Goal: Check status: Check status

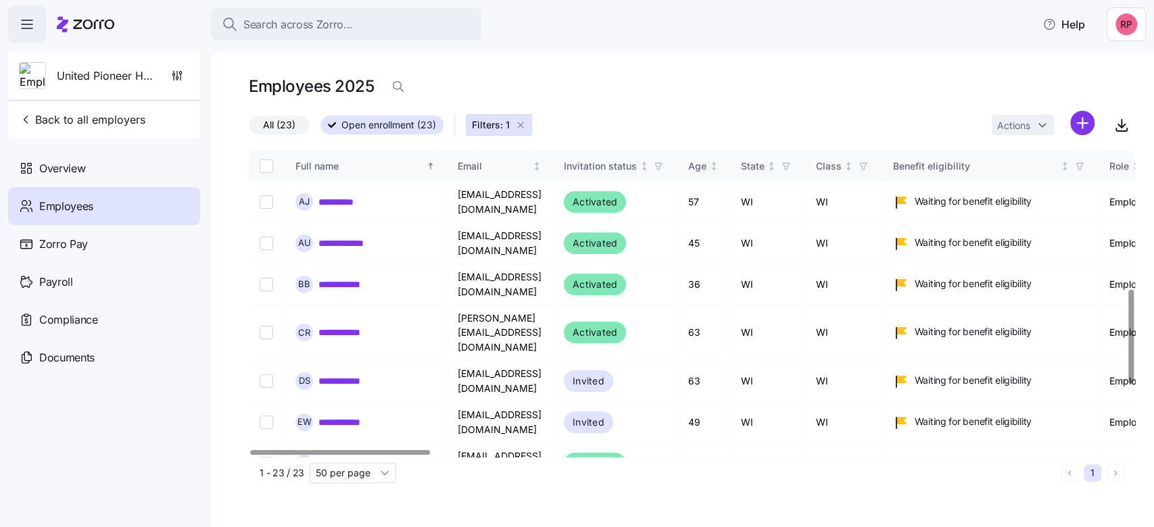
scroll to position [450, 0]
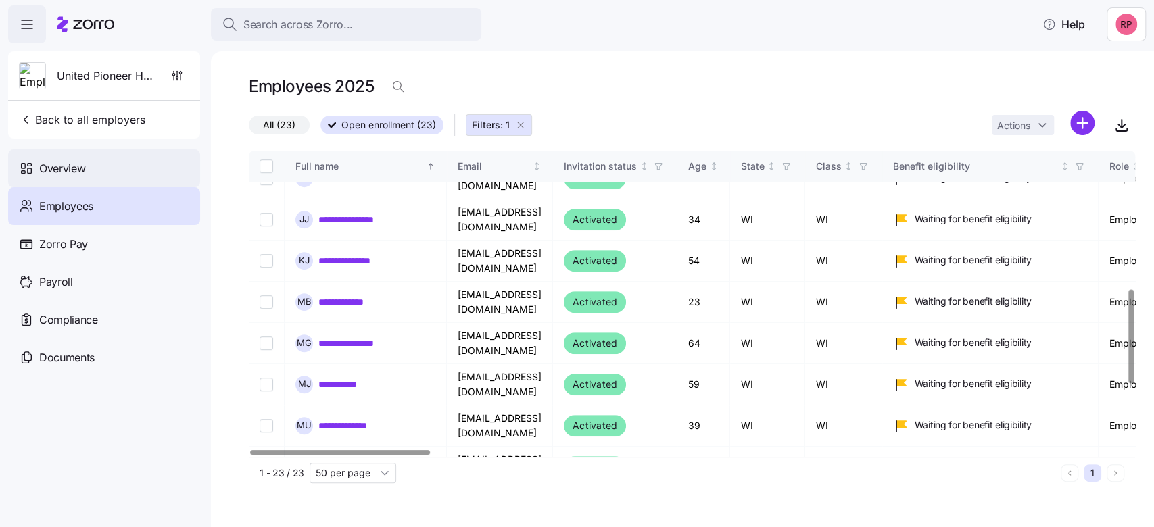
click at [70, 170] on span "Overview" at bounding box center [62, 168] width 46 height 17
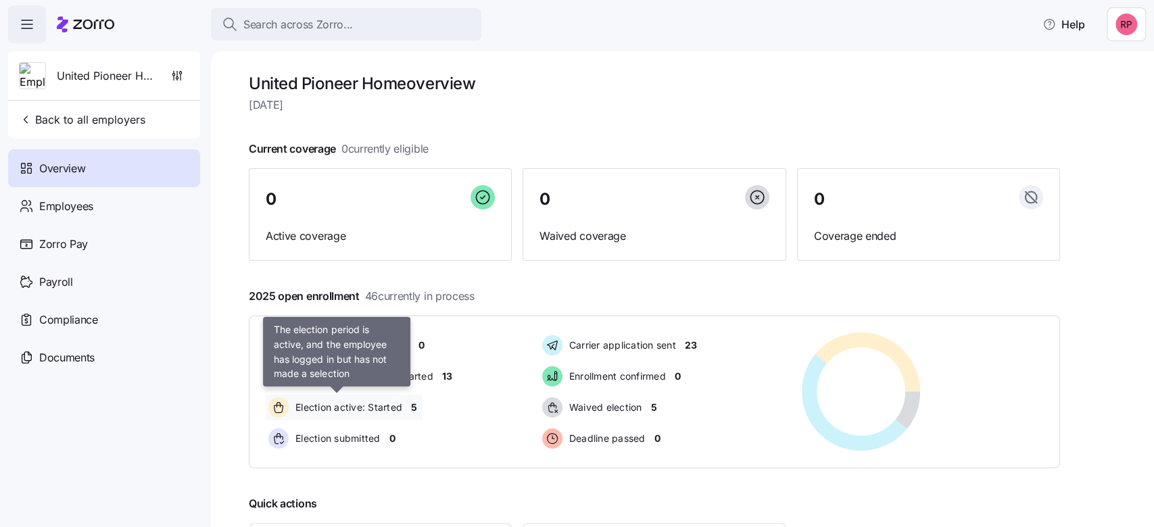
click at [355, 404] on span "Election active: Started" at bounding box center [346, 408] width 111 height 14
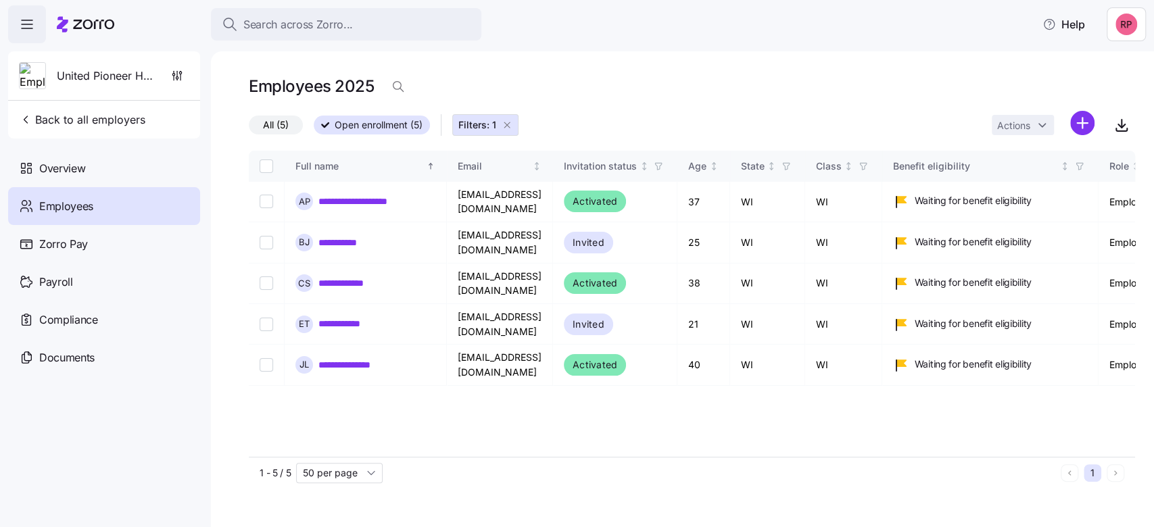
drag, startPoint x: 506, startPoint y: 123, endPoint x: 41, endPoint y: 191, distance: 470.1
click at [506, 123] on icon "button" at bounding box center [507, 125] width 11 height 11
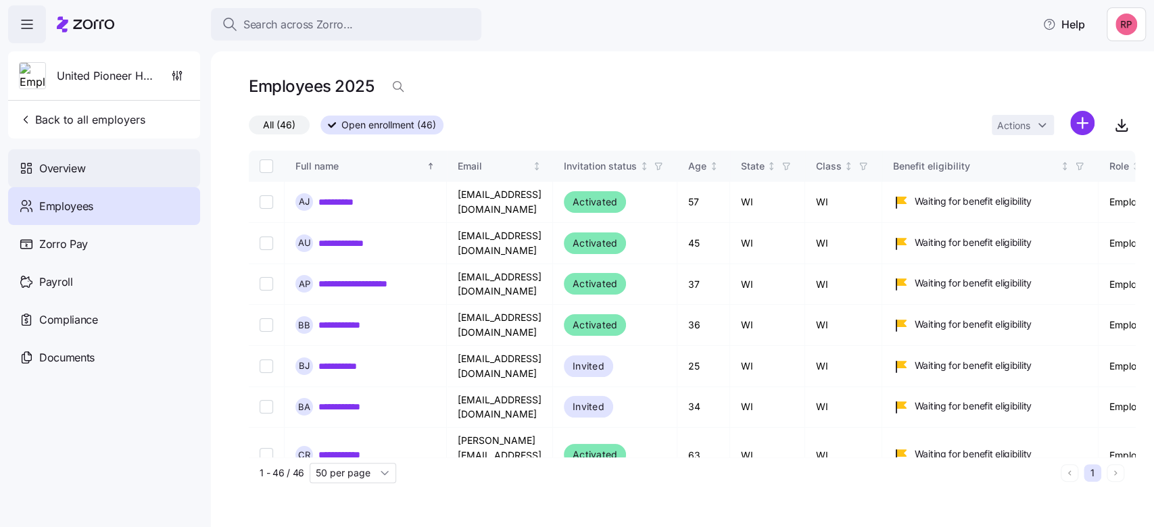
click at [70, 172] on span "Overview" at bounding box center [62, 168] width 46 height 17
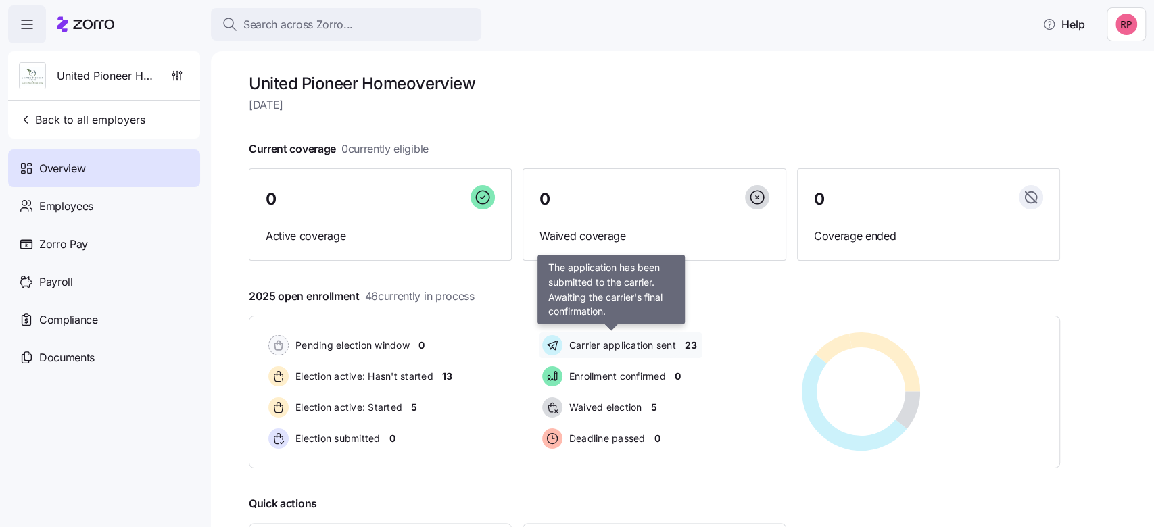
click at [625, 346] on span "Carrier application sent" at bounding box center [620, 346] width 111 height 14
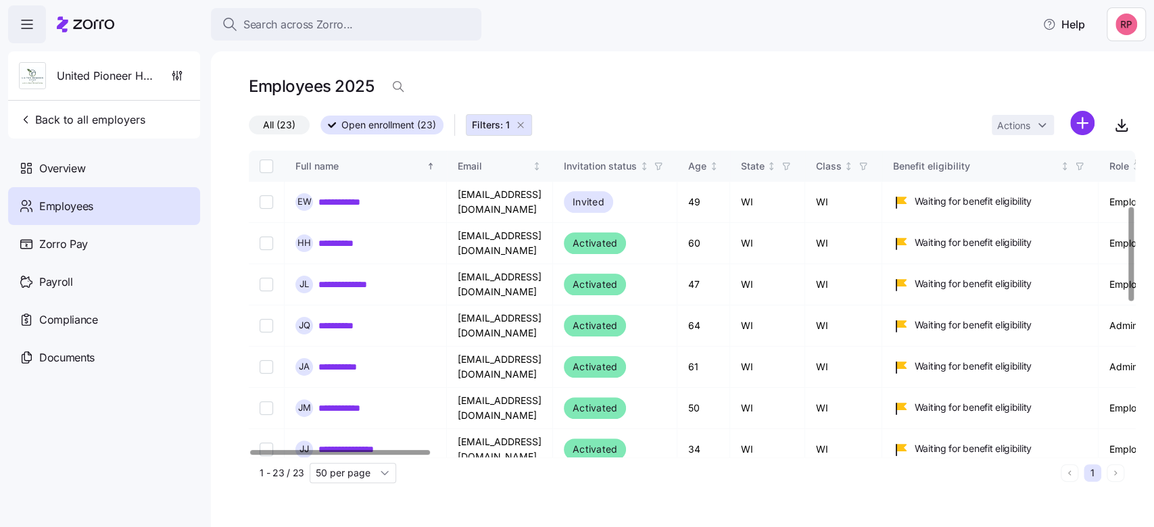
scroll to position [180, 0]
click at [346, 236] on link "**********" at bounding box center [345, 243] width 55 height 14
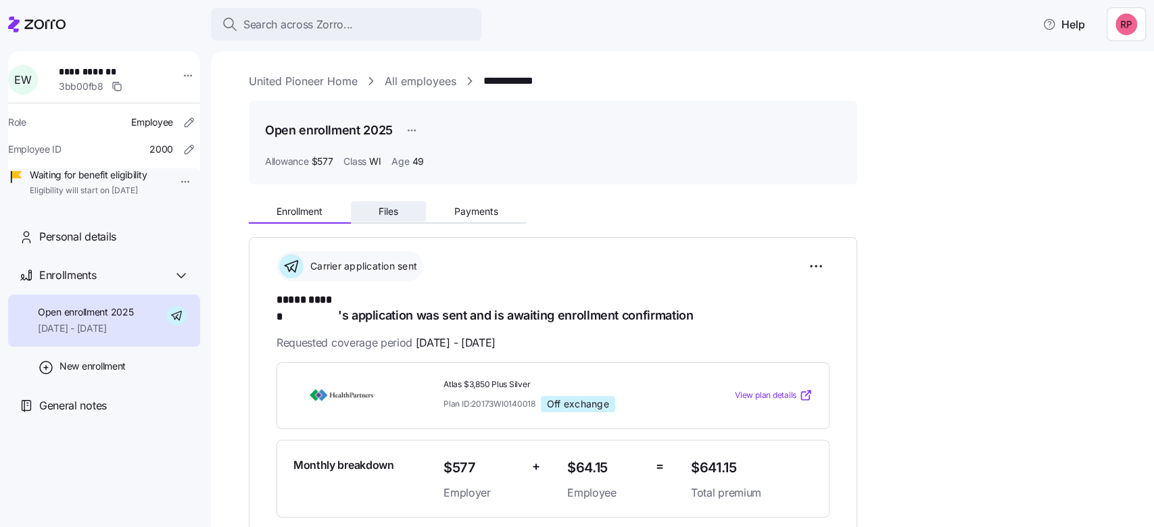
click at [398, 210] on span "Files" at bounding box center [389, 211] width 20 height 9
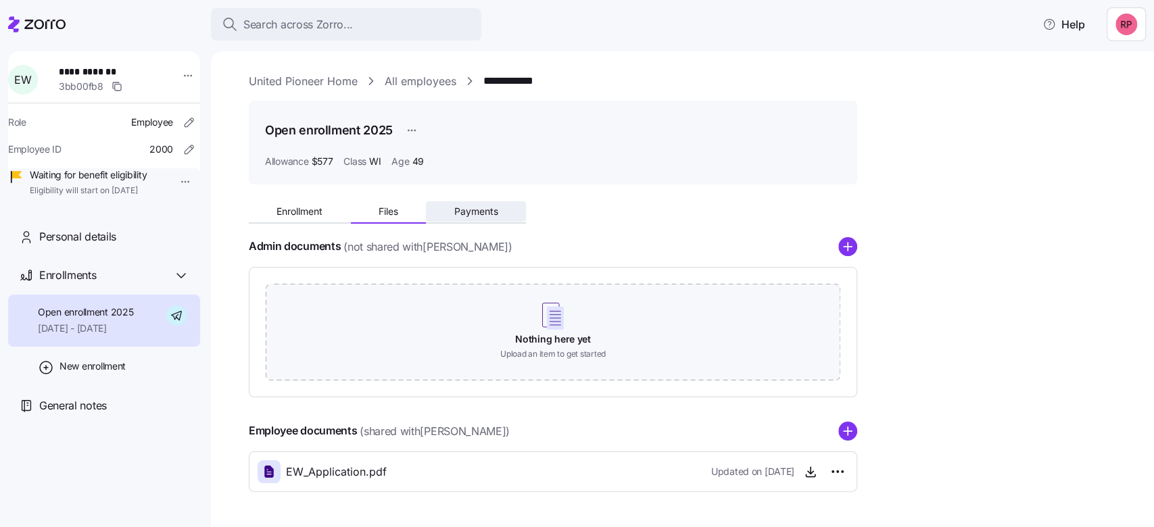
click at [475, 208] on span "Payments" at bounding box center [476, 211] width 44 height 9
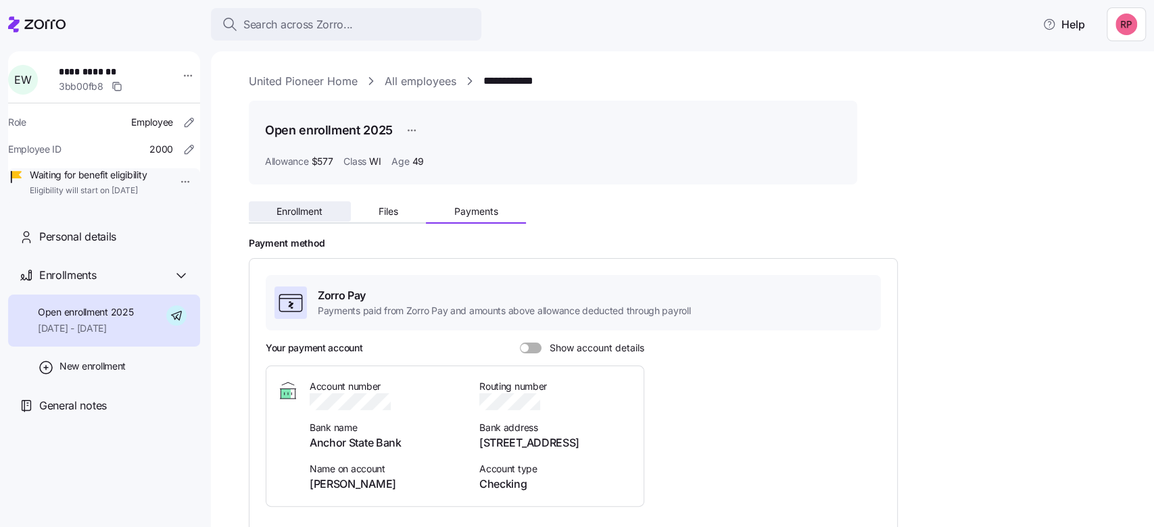
click at [293, 214] on span "Enrollment" at bounding box center [300, 211] width 46 height 9
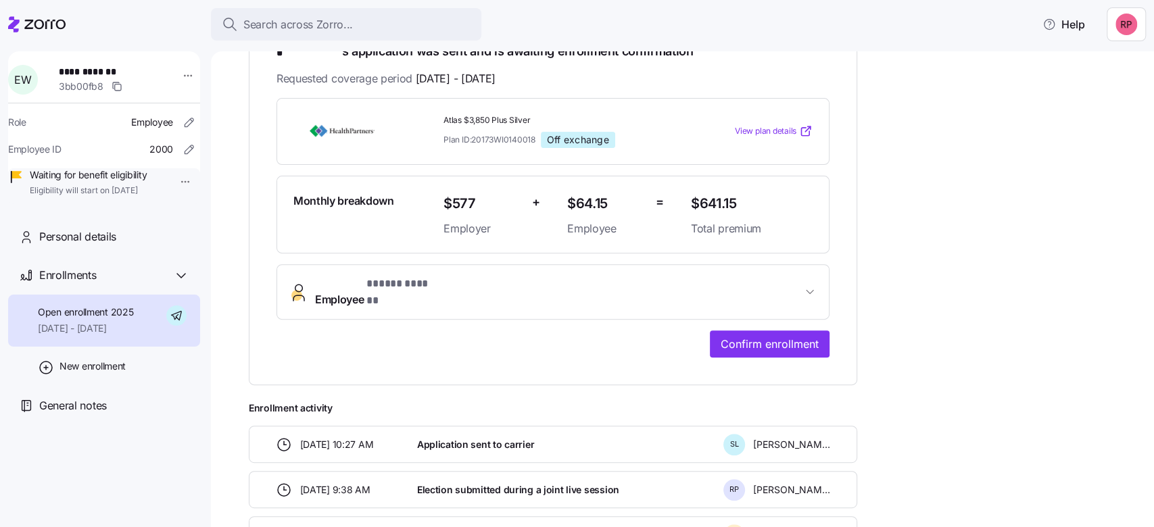
scroll to position [270, 0]
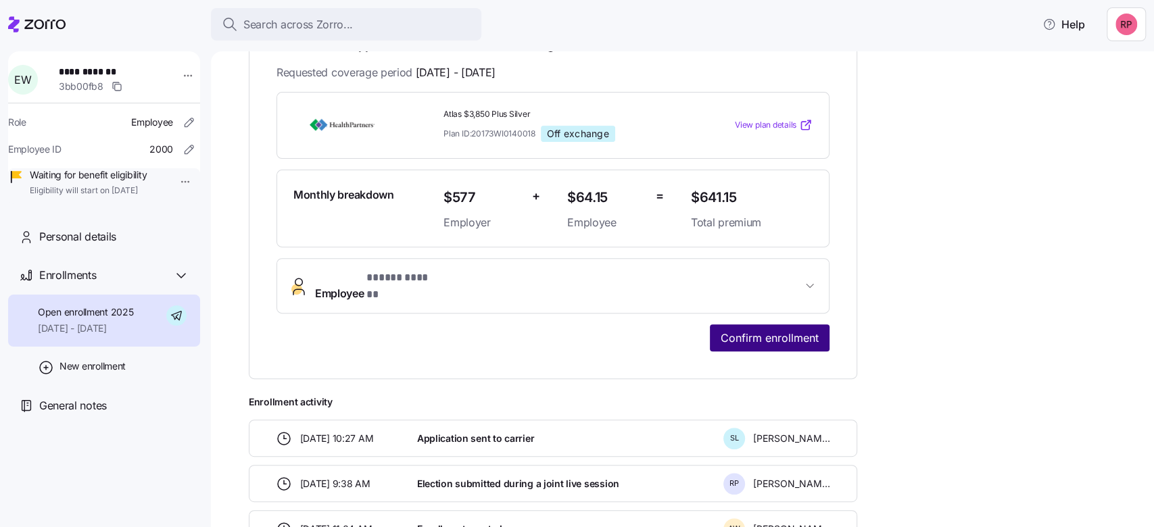
click at [779, 330] on span "Confirm enrollment" at bounding box center [770, 338] width 98 height 16
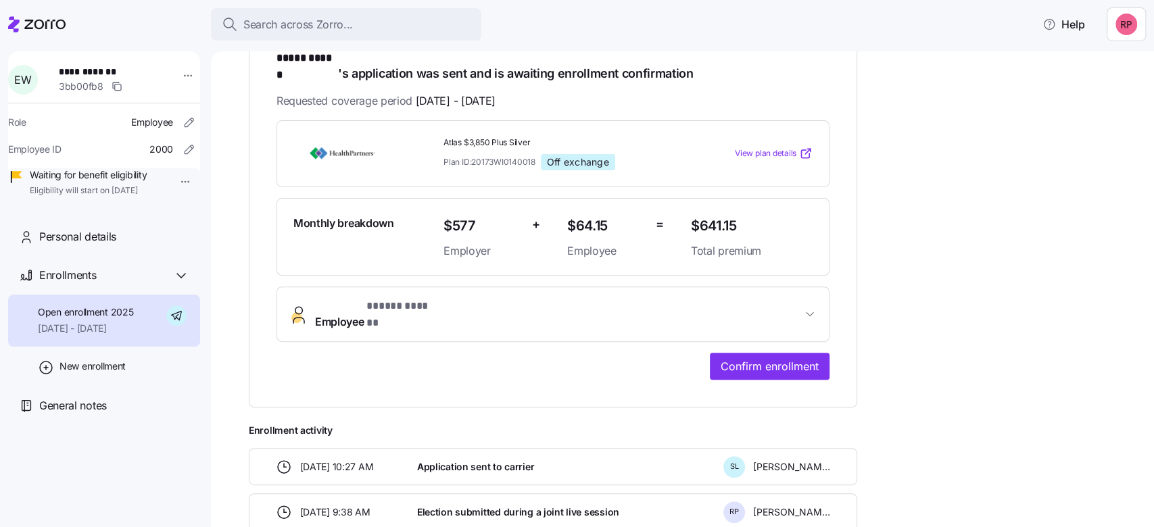
scroll to position [270, 0]
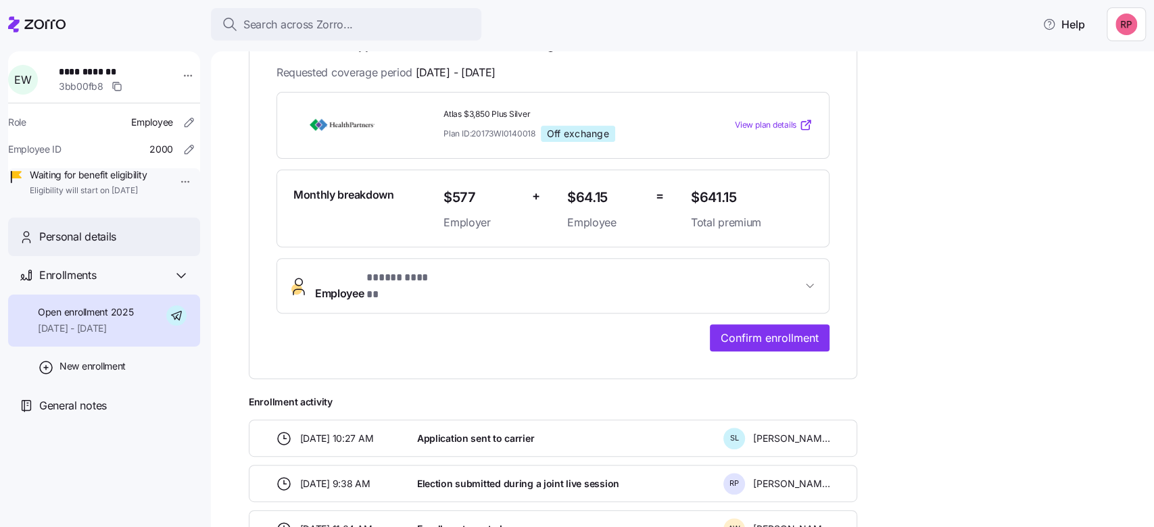
click at [74, 245] on span "Personal details" at bounding box center [77, 237] width 77 height 17
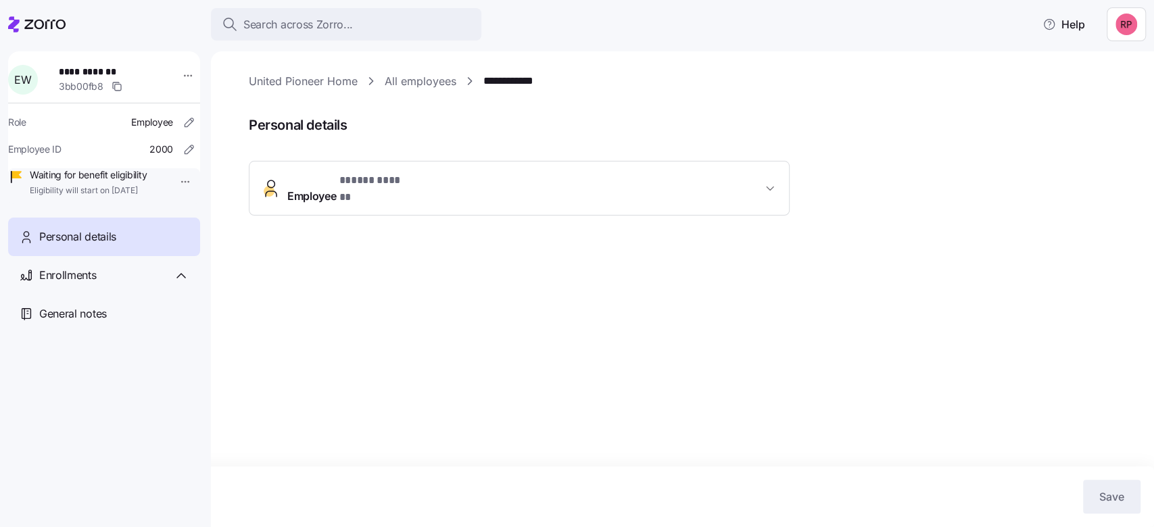
click at [772, 183] on icon "button" at bounding box center [770, 189] width 14 height 14
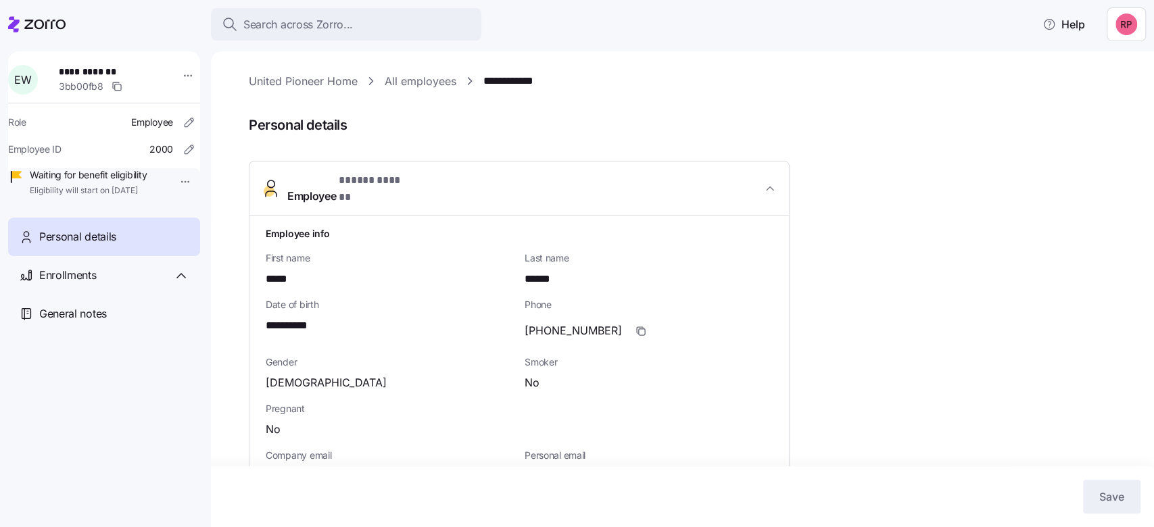
click at [407, 81] on link "All employees" at bounding box center [421, 81] width 72 height 17
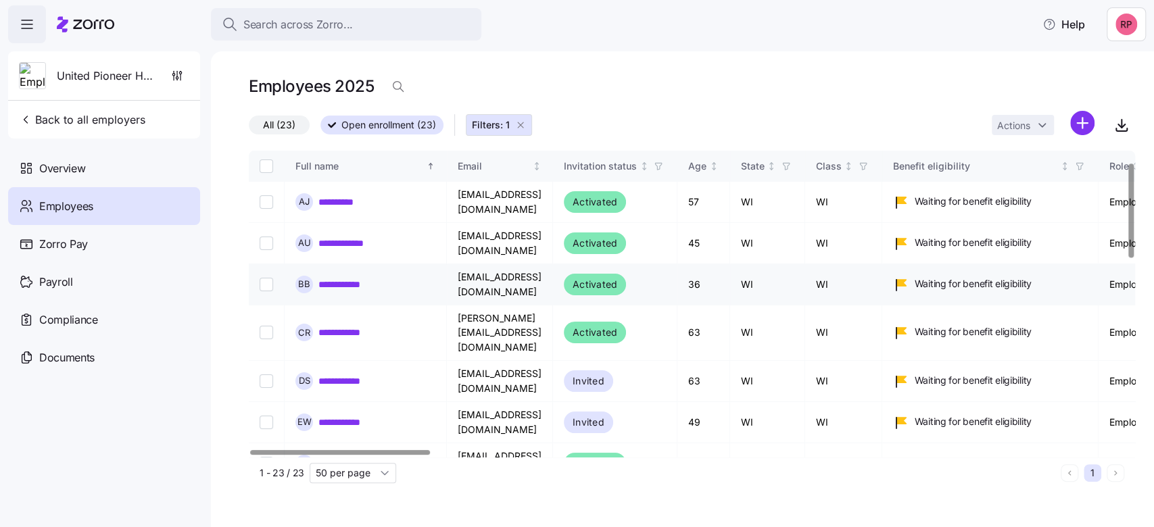
scroll to position [270, 0]
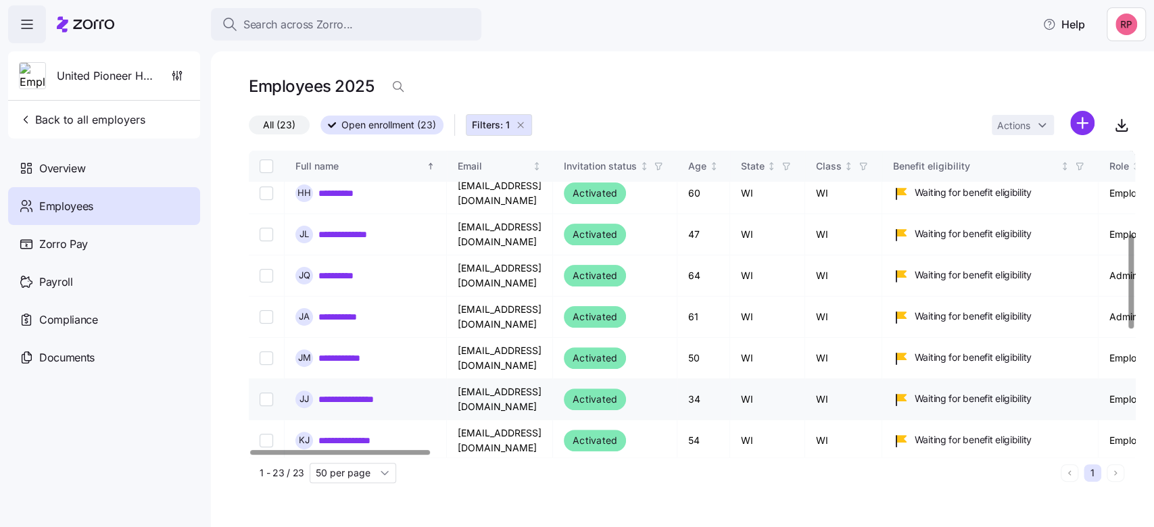
click at [371, 393] on link "**********" at bounding box center [357, 400] width 78 height 14
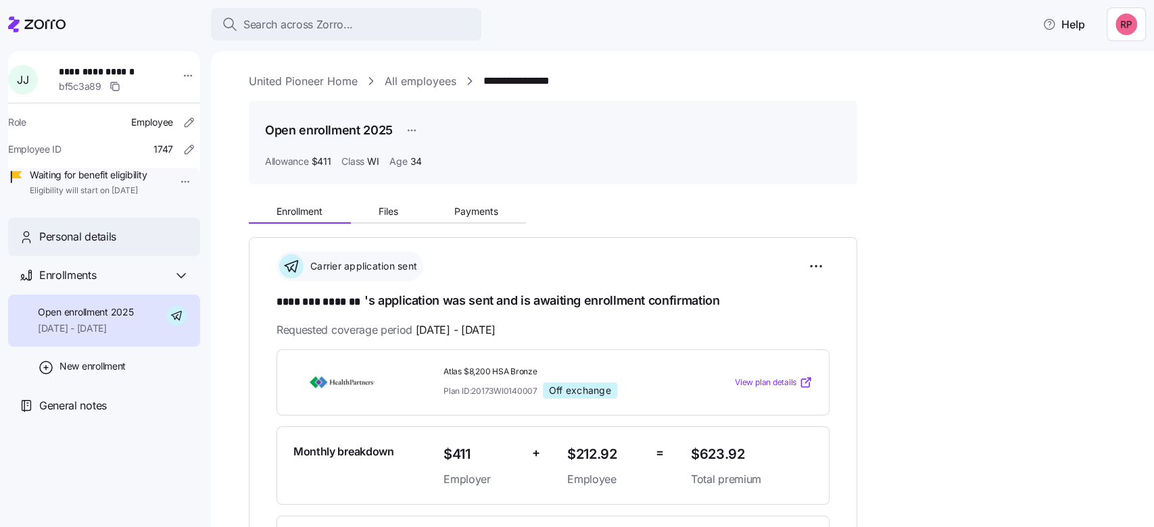
click at [93, 245] on span "Personal details" at bounding box center [77, 237] width 77 height 17
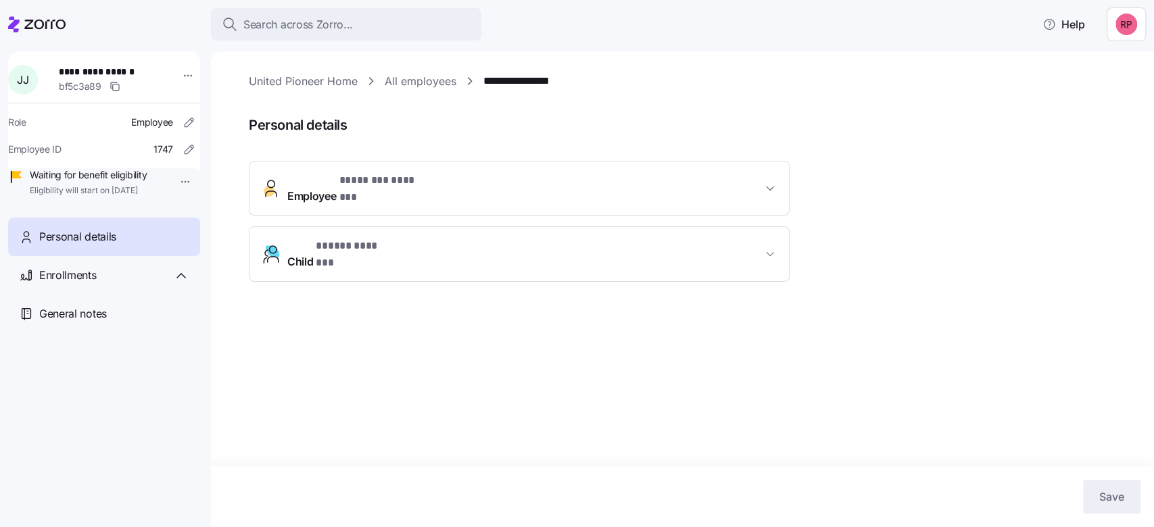
click at [754, 176] on span "Employee * ******** ******* *" at bounding box center [524, 188] width 475 height 32
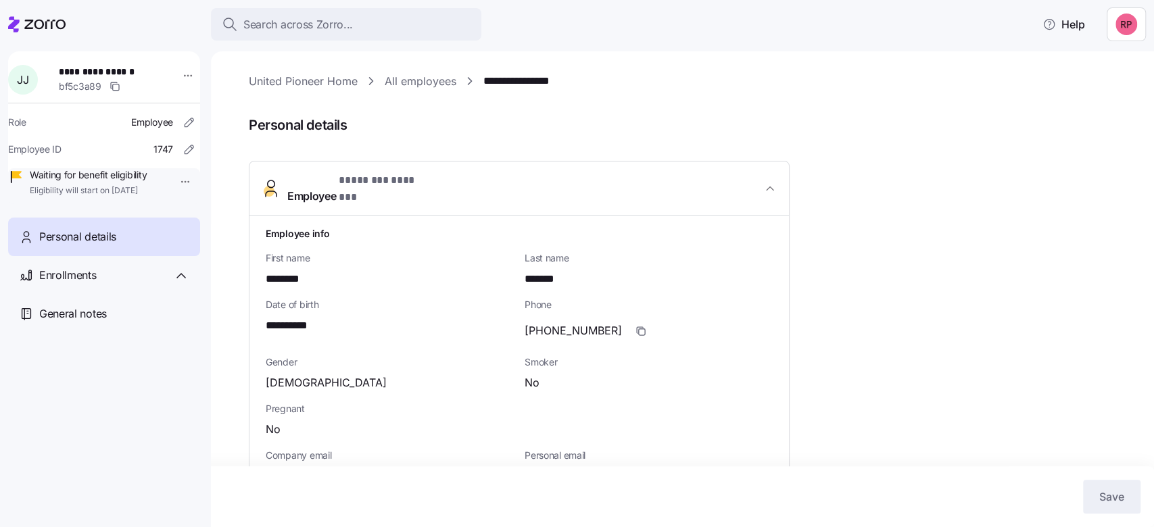
click at [268, 80] on link "United Pioneer Home" at bounding box center [303, 81] width 109 height 17
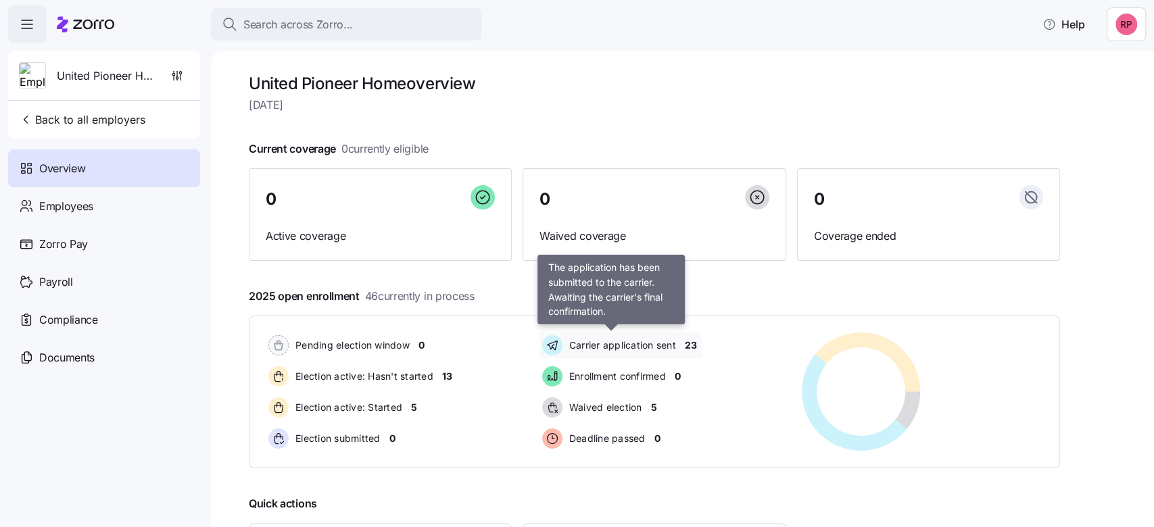
click at [637, 347] on span "Carrier application sent" at bounding box center [620, 346] width 111 height 14
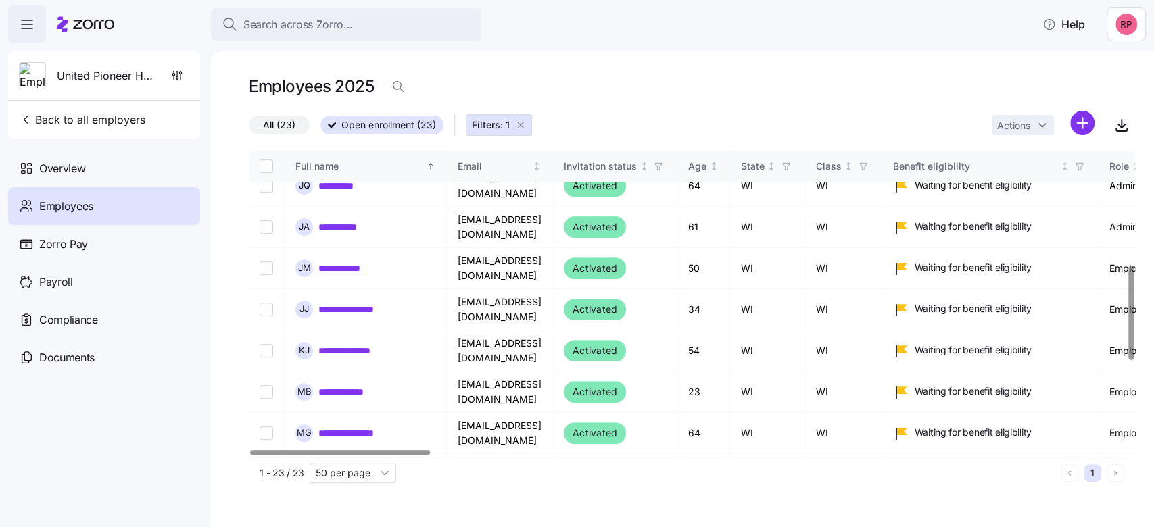
scroll to position [541, 0]
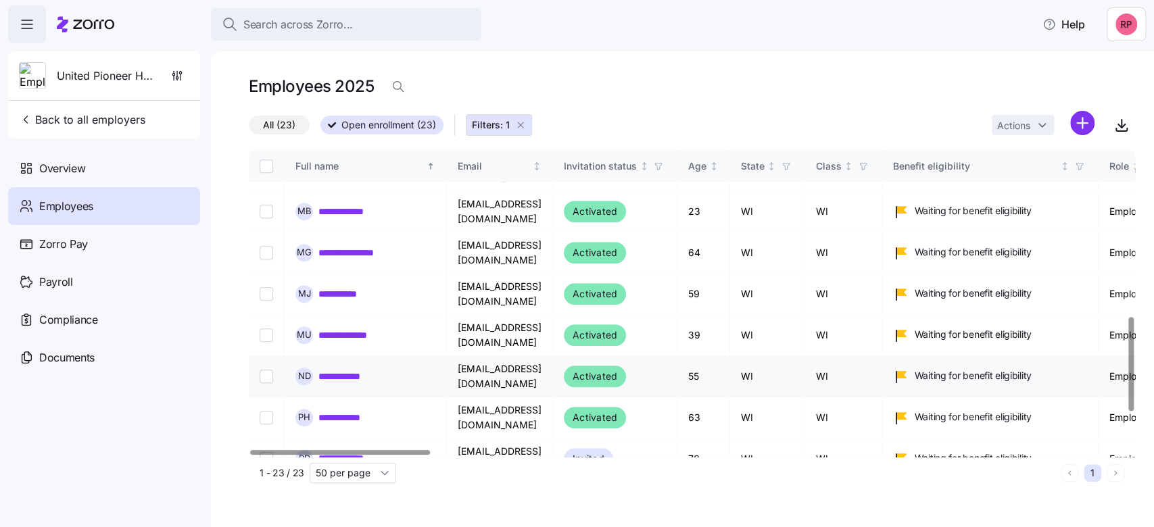
click at [359, 370] on link "**********" at bounding box center [352, 377] width 68 height 14
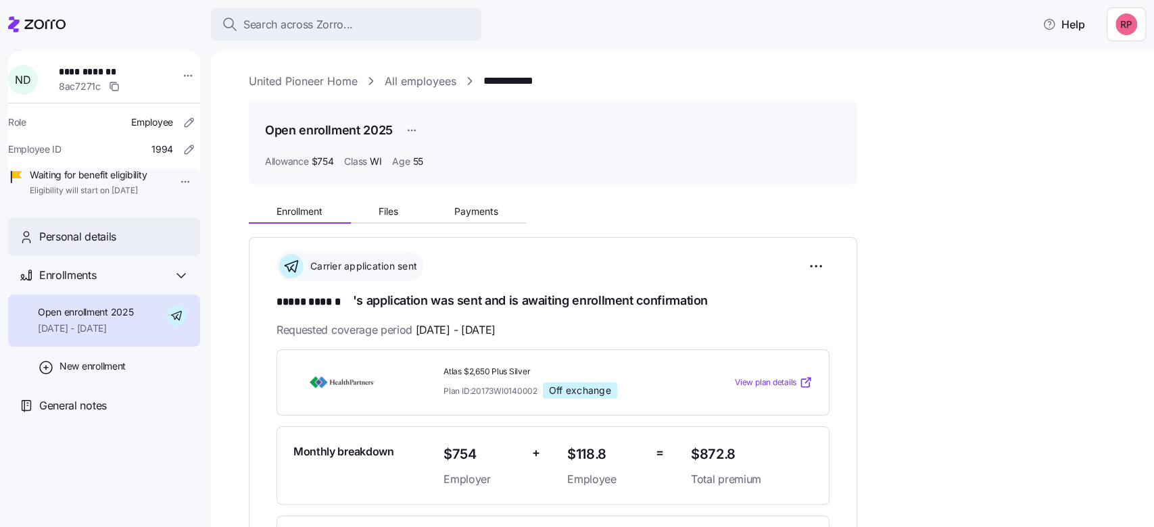
click at [48, 245] on span "Personal details" at bounding box center [77, 237] width 77 height 17
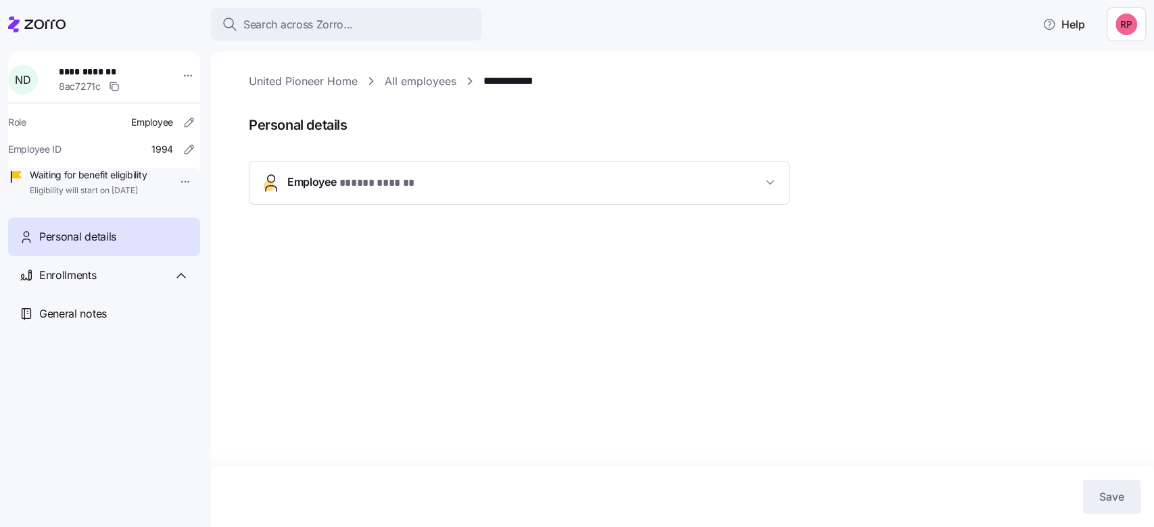
click at [778, 180] on button "Employee * ***** ****** *" at bounding box center [519, 183] width 540 height 43
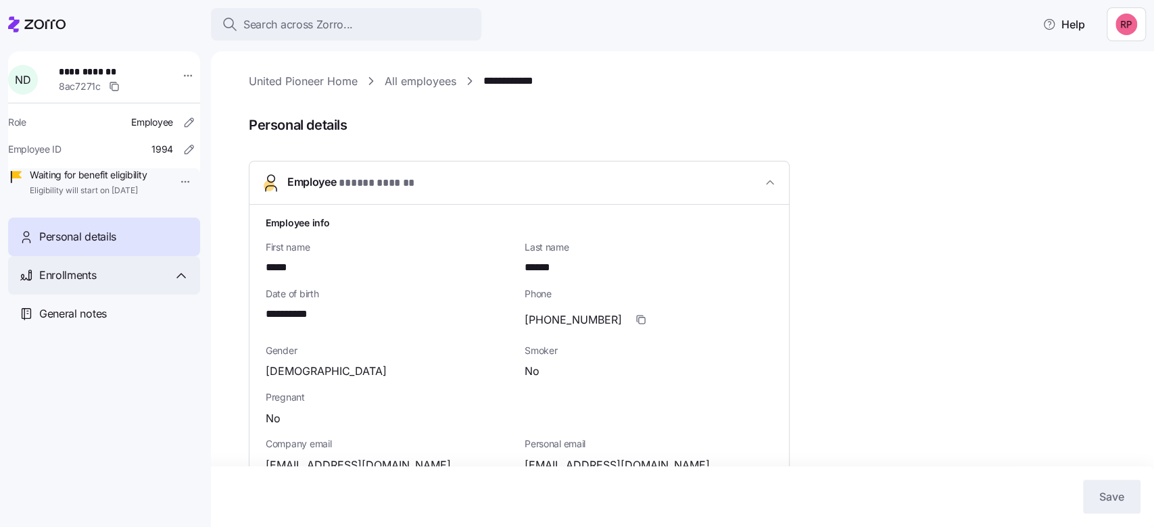
click at [81, 284] on span "Enrollments" at bounding box center [67, 275] width 57 height 17
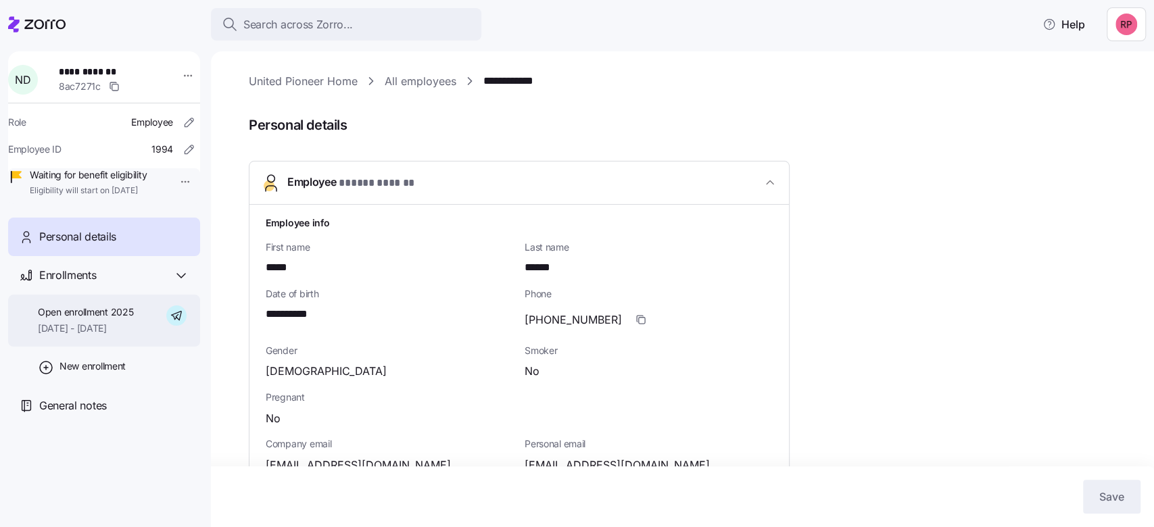
click at [82, 319] on span "Open enrollment 2025" at bounding box center [85, 313] width 95 height 14
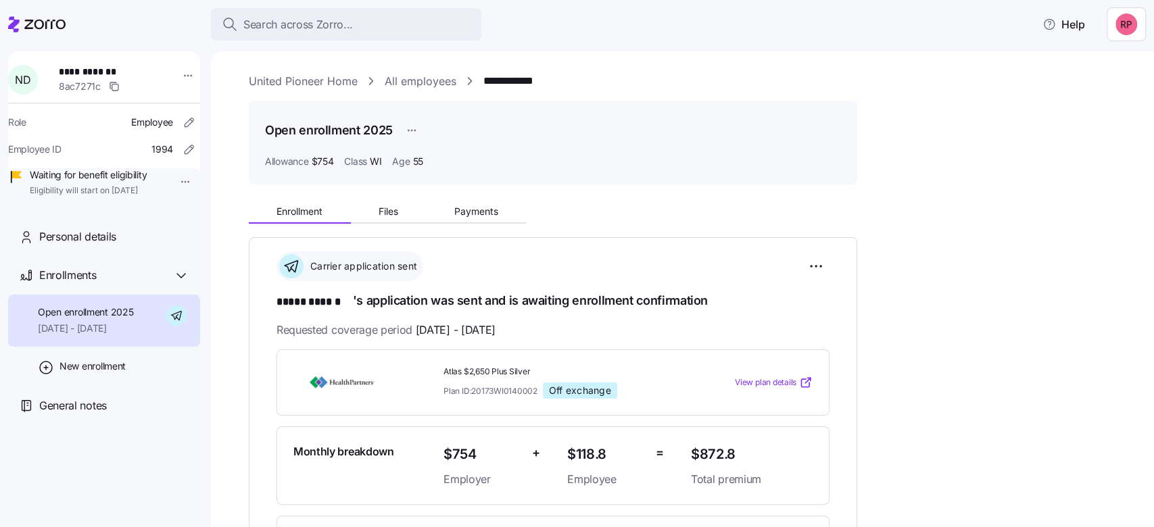
click at [415, 78] on link "All employees" at bounding box center [421, 81] width 72 height 17
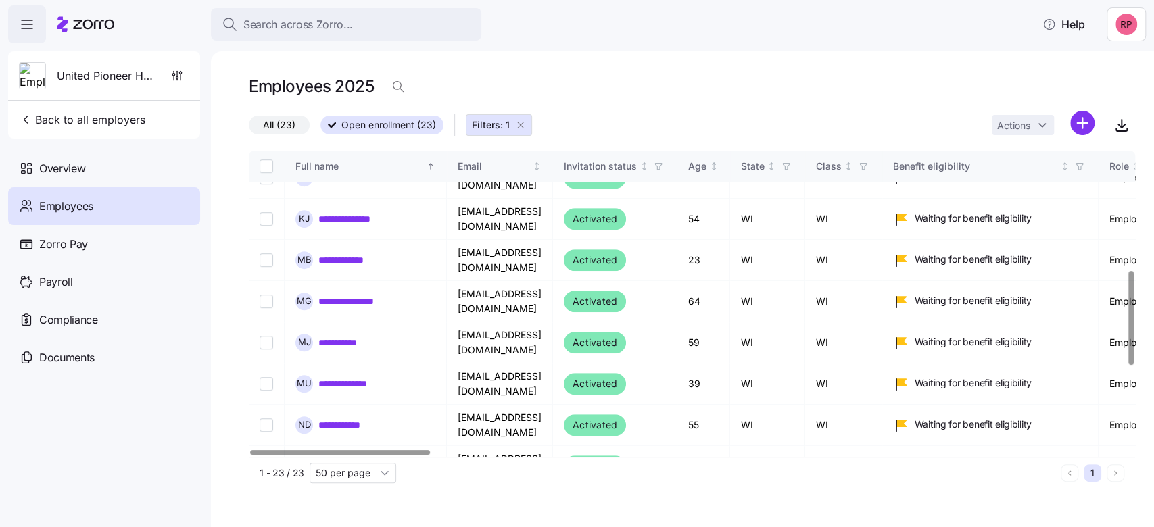
scroll to position [541, 0]
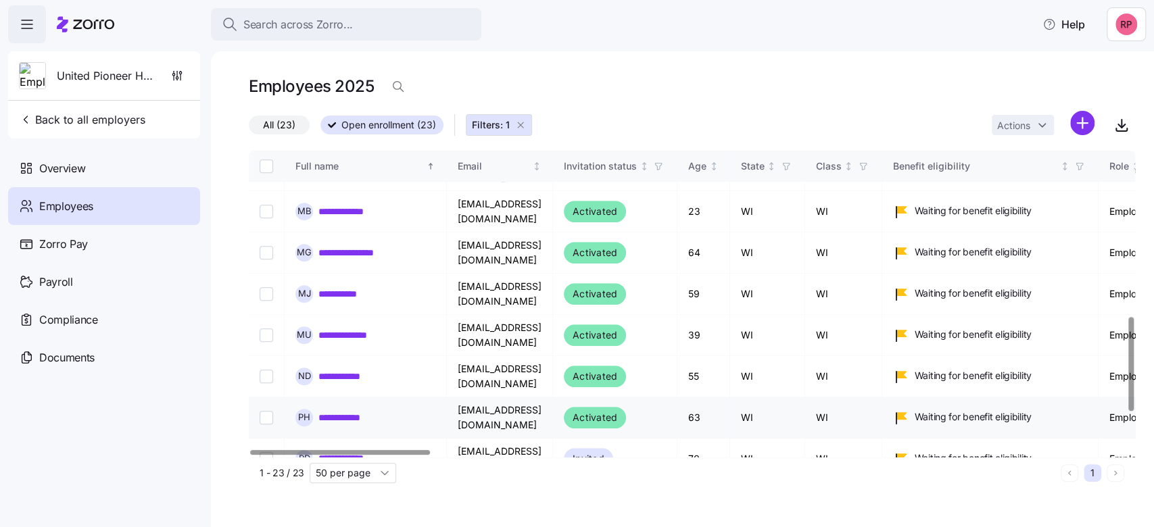
click at [346, 411] on link "**********" at bounding box center [348, 418] width 60 height 14
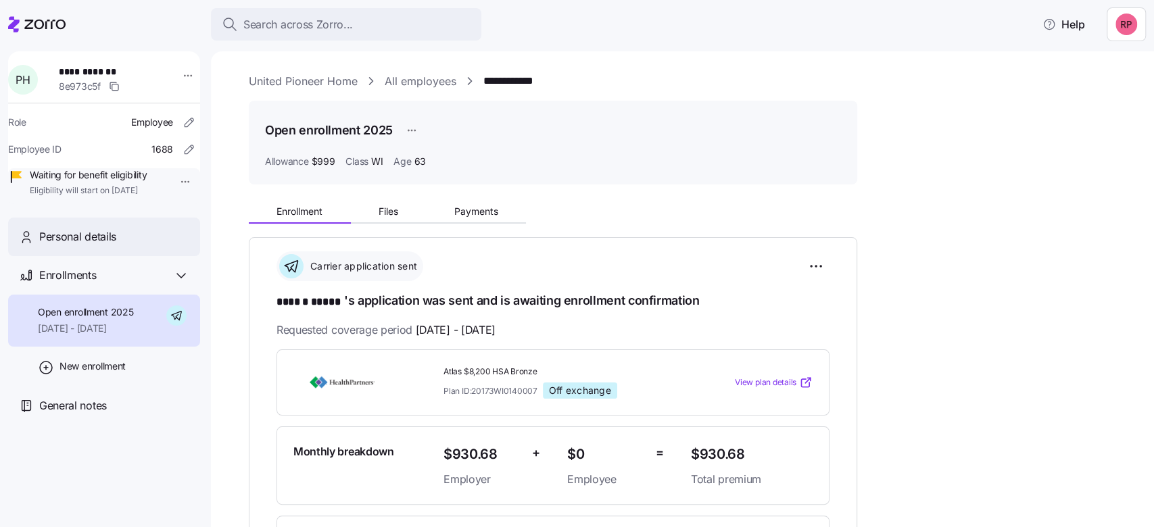
click at [77, 245] on span "Personal details" at bounding box center [77, 237] width 77 height 17
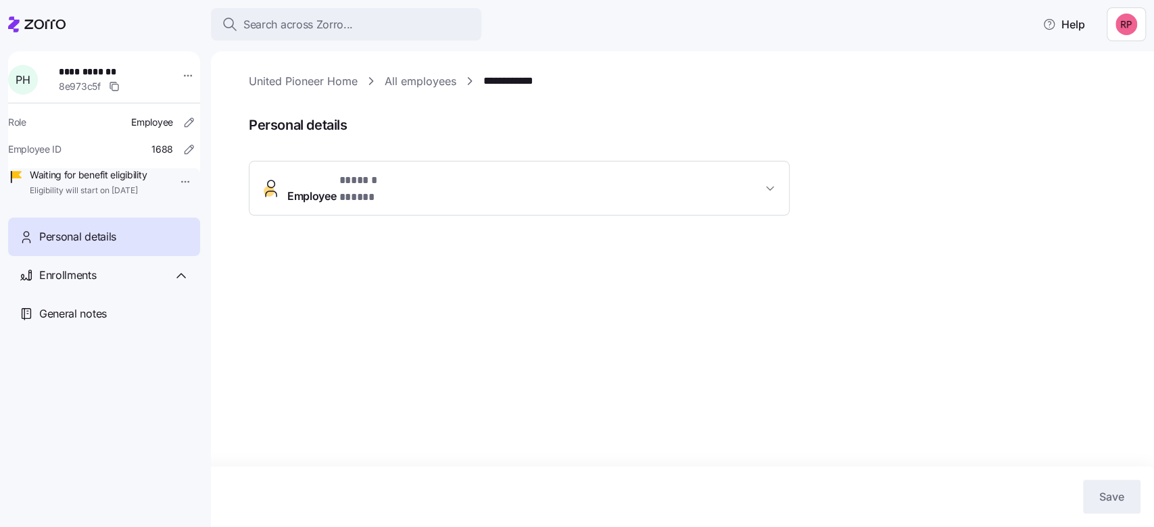
click at [771, 184] on icon "button" at bounding box center [770, 189] width 14 height 14
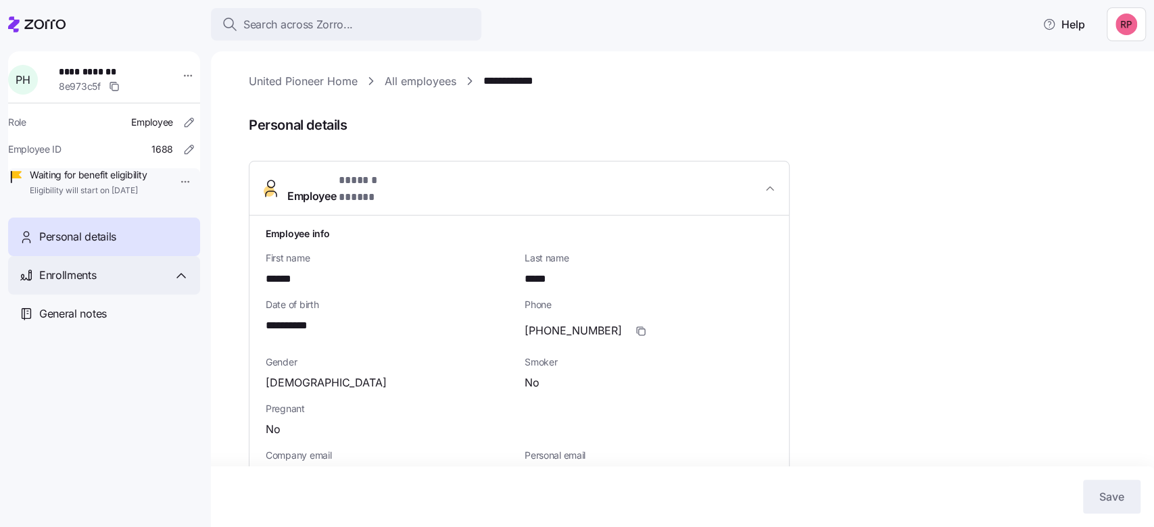
click at [178, 284] on icon at bounding box center [181, 276] width 16 height 16
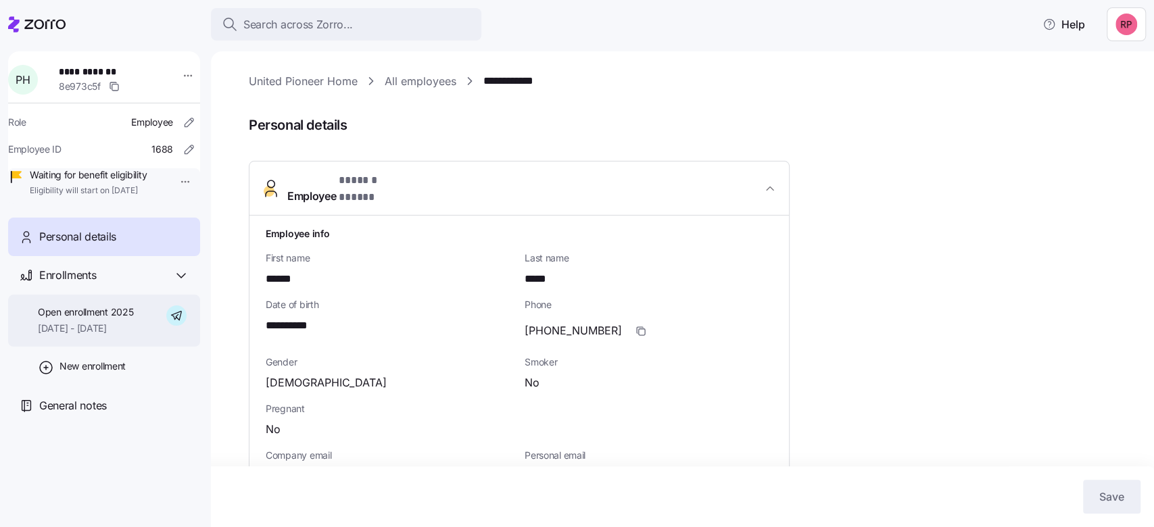
click at [93, 336] on div "Open enrollment 2025 [DATE] - [DATE]" at bounding box center [85, 321] width 95 height 30
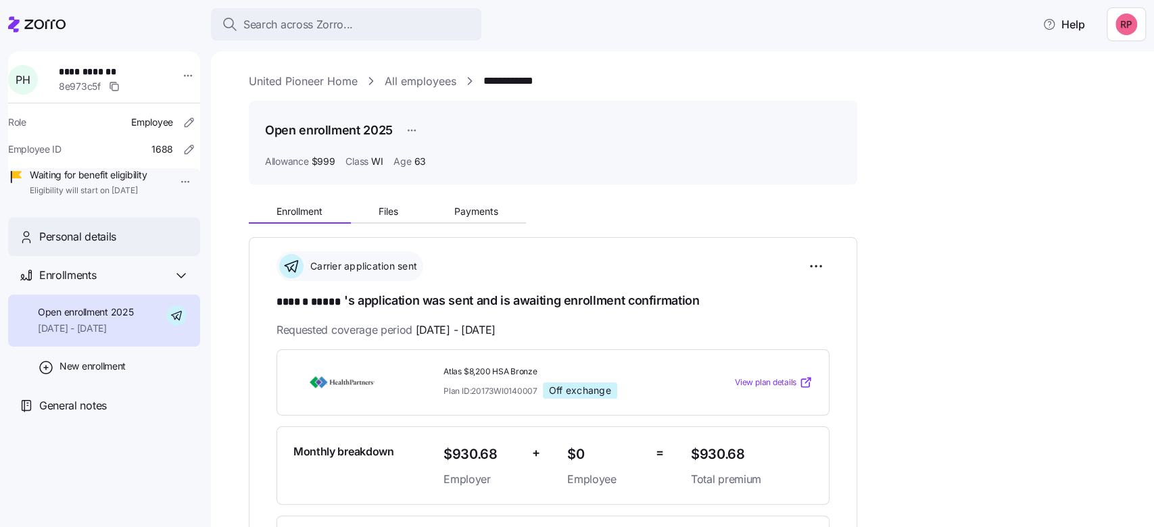
click at [55, 245] on span "Personal details" at bounding box center [77, 237] width 77 height 17
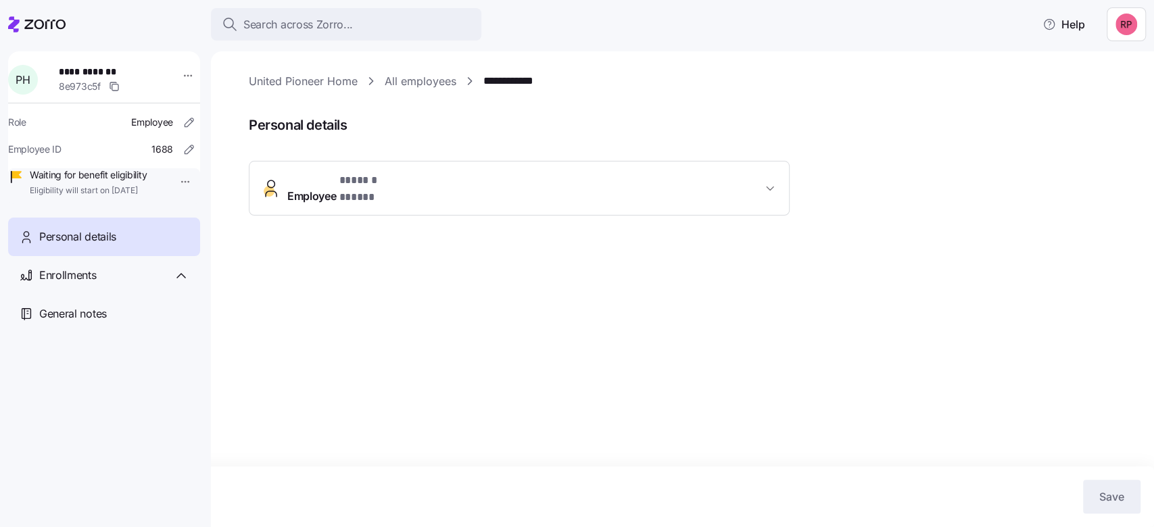
click at [771, 182] on icon "button" at bounding box center [770, 189] width 14 height 14
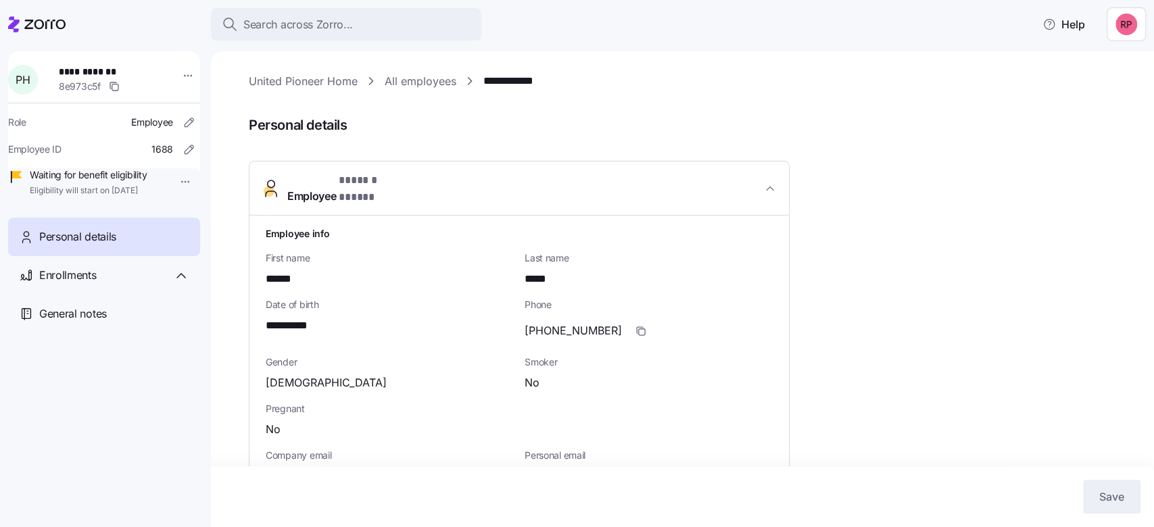
click at [404, 86] on link "All employees" at bounding box center [421, 81] width 72 height 17
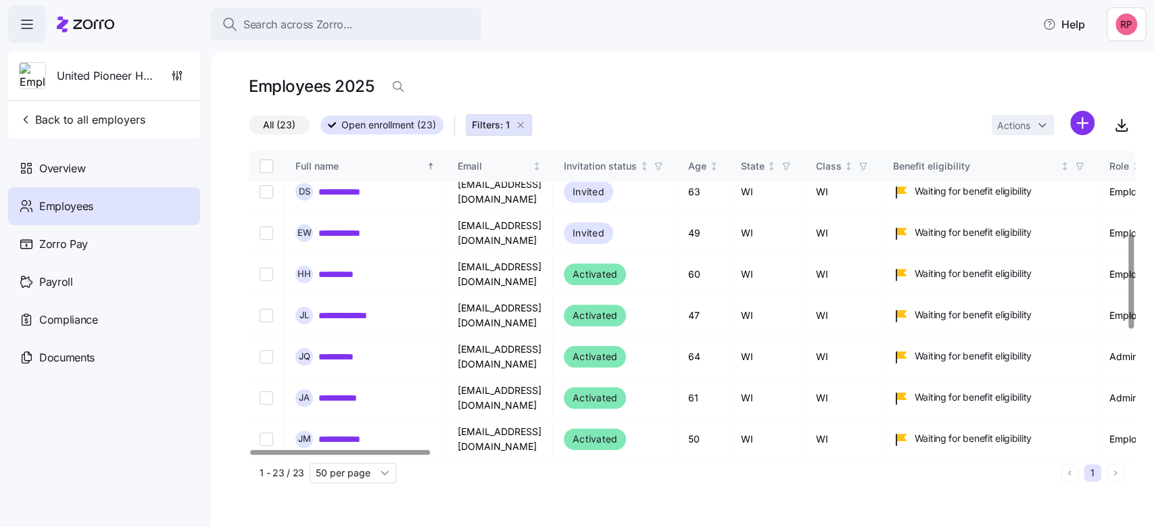
scroll to position [270, 0]
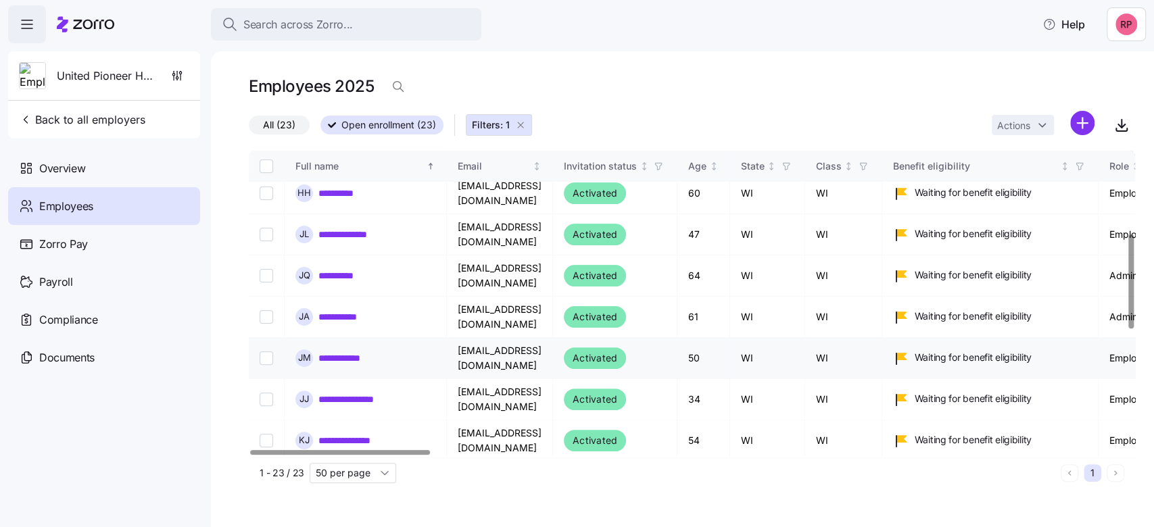
click at [351, 352] on link "**********" at bounding box center [345, 359] width 55 height 14
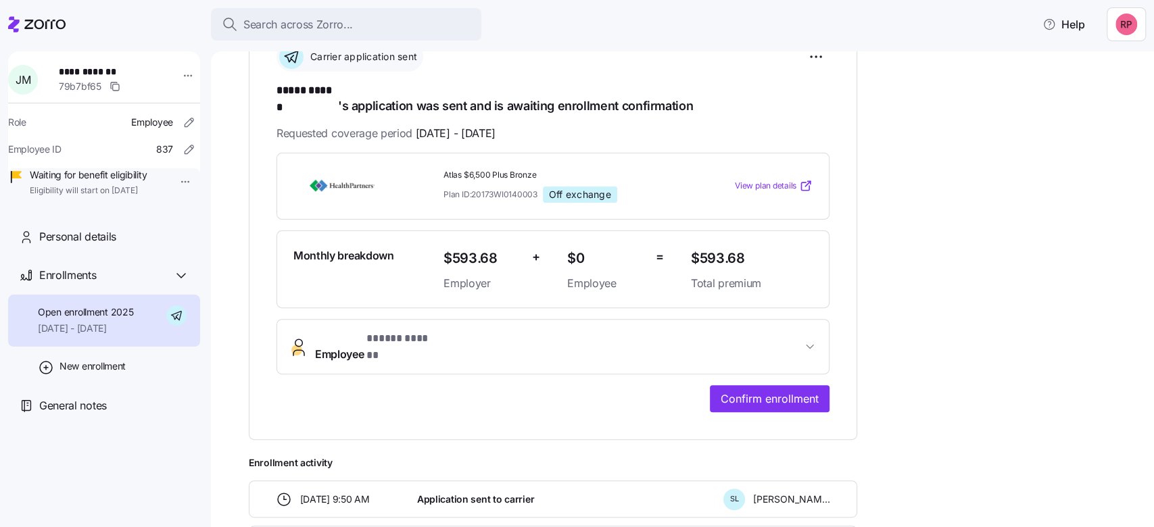
scroll to position [270, 0]
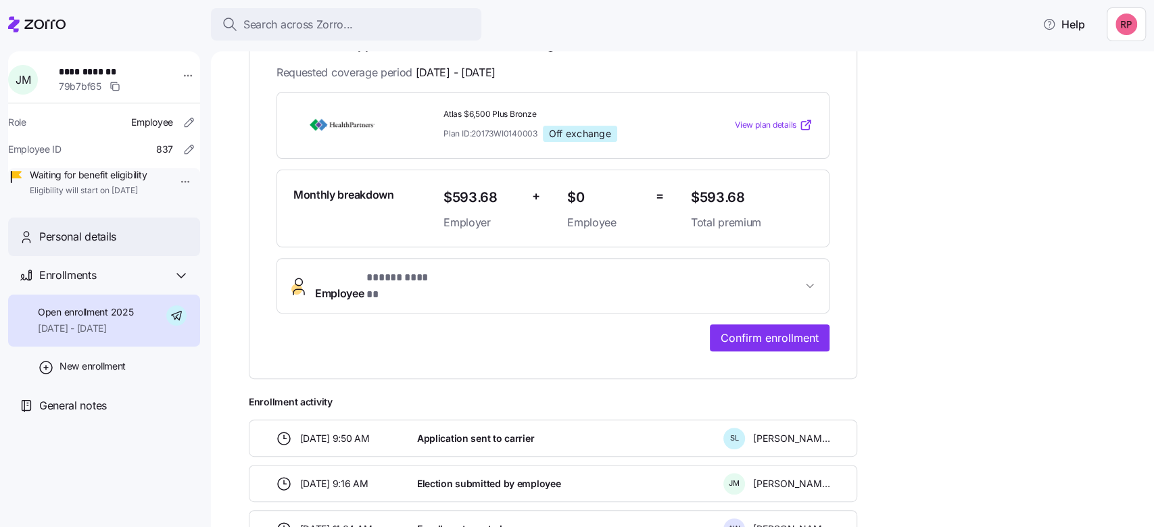
click at [103, 245] on span "Personal details" at bounding box center [77, 237] width 77 height 17
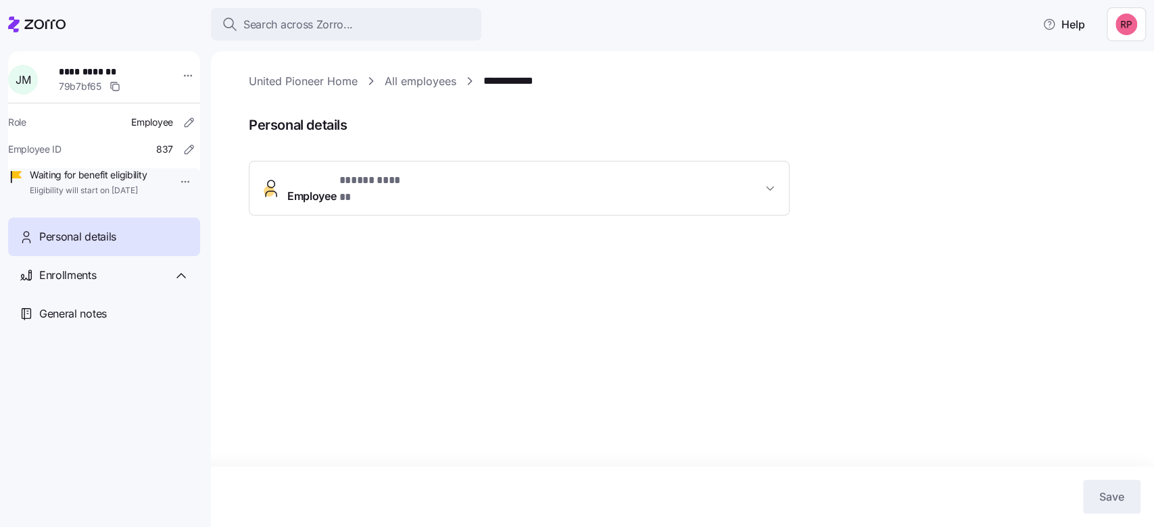
click at [772, 182] on icon "button" at bounding box center [770, 189] width 14 height 14
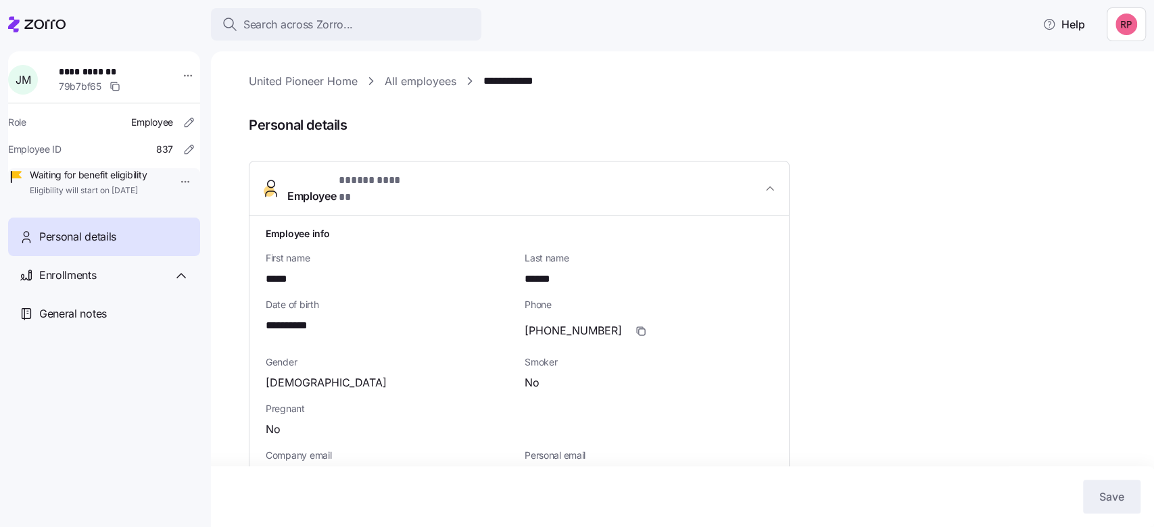
click at [327, 76] on link "United Pioneer Home" at bounding box center [303, 81] width 109 height 17
